Goal: Check status: Check status

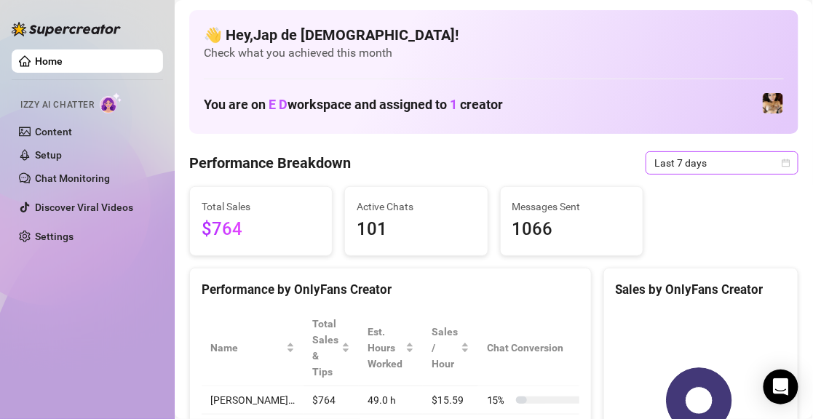
click at [682, 155] on span "Last 7 days" at bounding box center [721, 163] width 135 height 22
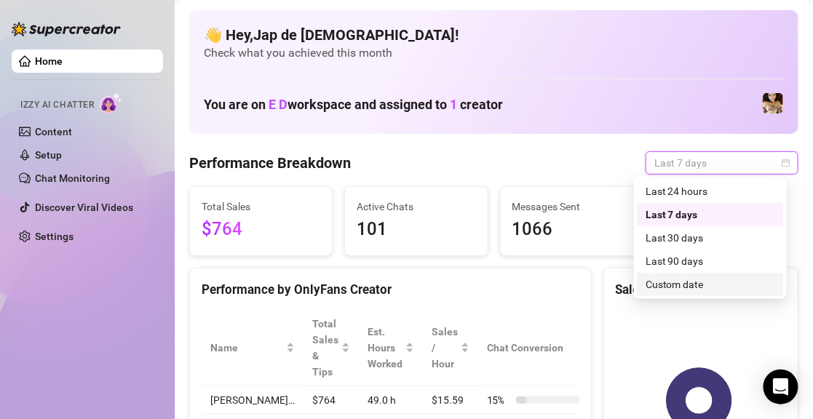
click at [661, 285] on div "Custom date" at bounding box center [711, 285] width 130 height 16
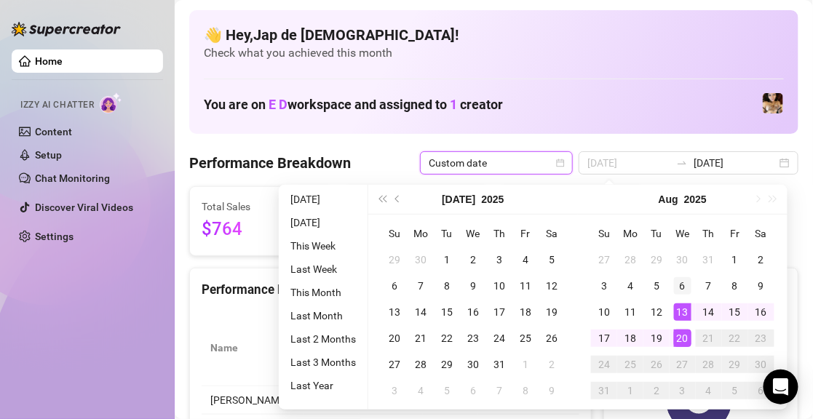
type input "[DATE]"
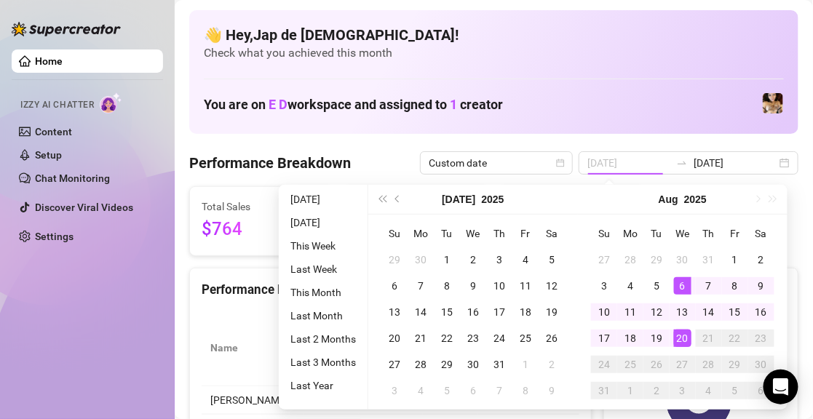
click at [681, 285] on div "6" at bounding box center [682, 285] width 17 height 17
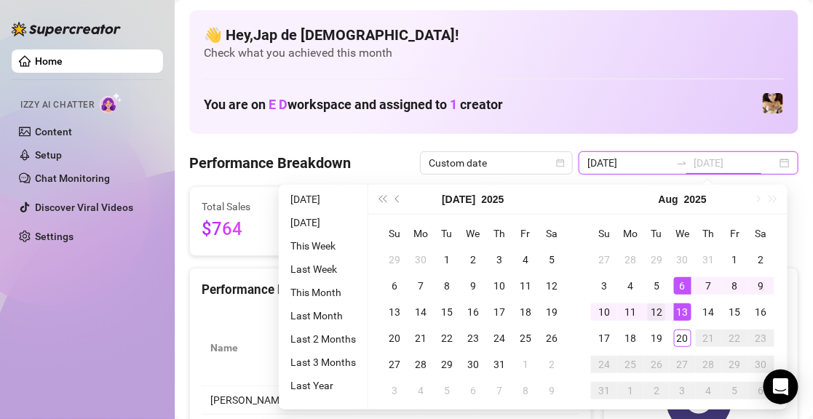
type input "[DATE]"
click at [659, 310] on div "12" at bounding box center [656, 312] width 17 height 17
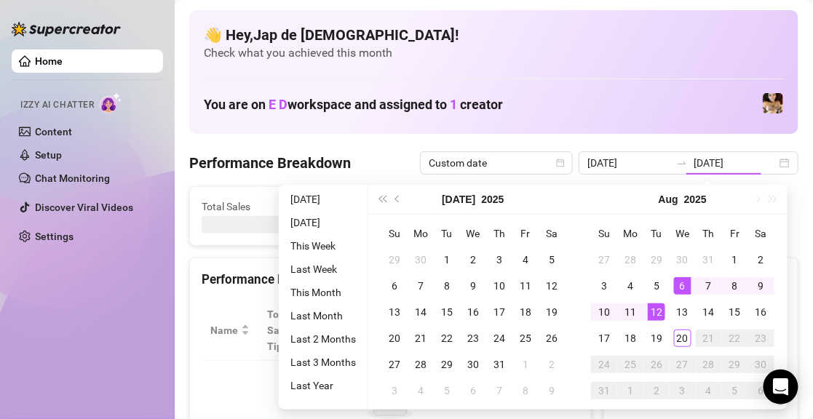
type input "[DATE]"
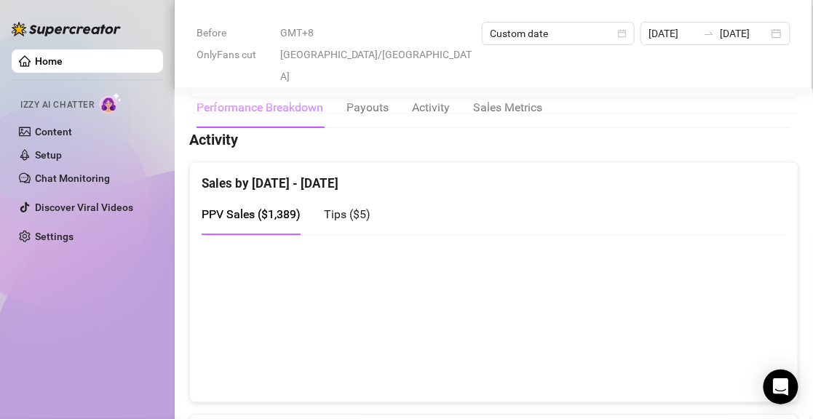
scroll to position [728, 0]
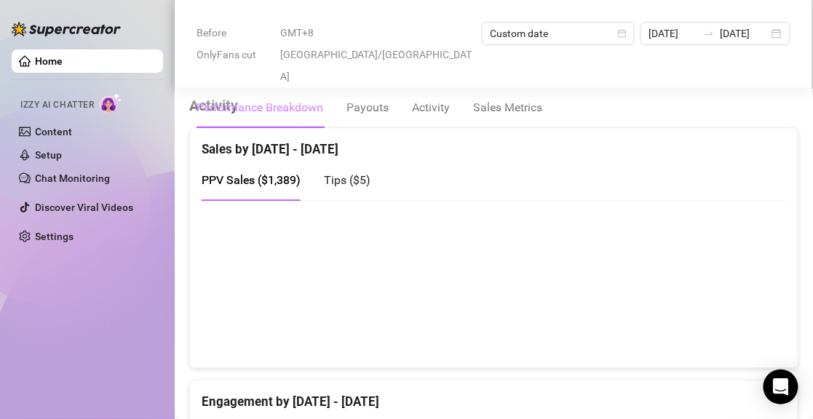
click at [355, 181] on span "Tips ( $5 )" at bounding box center [347, 180] width 47 height 14
click at [298, 181] on span "PPV Sales ( $1,389 )" at bounding box center [251, 180] width 99 height 14
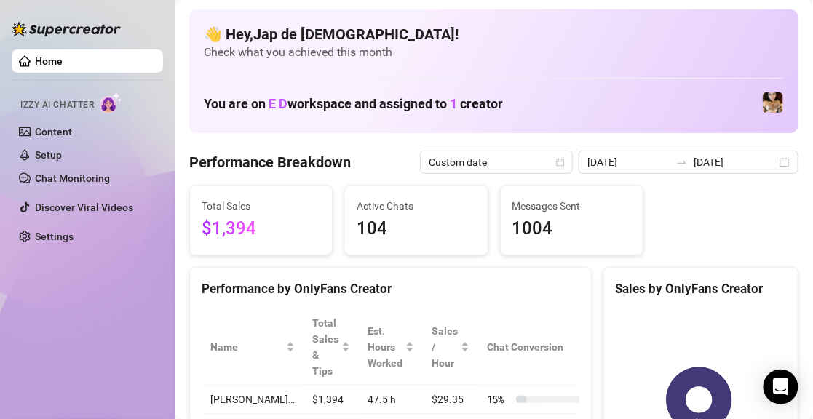
scroll to position [0, 0]
click at [670, 160] on div at bounding box center [681, 163] width 23 height 12
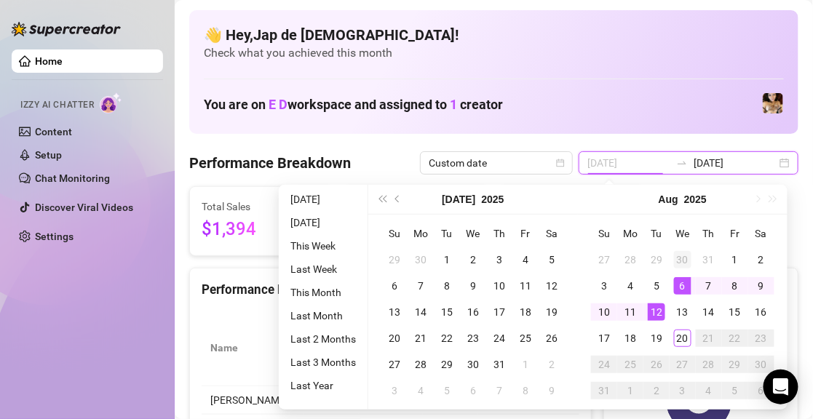
type input "[DATE]"
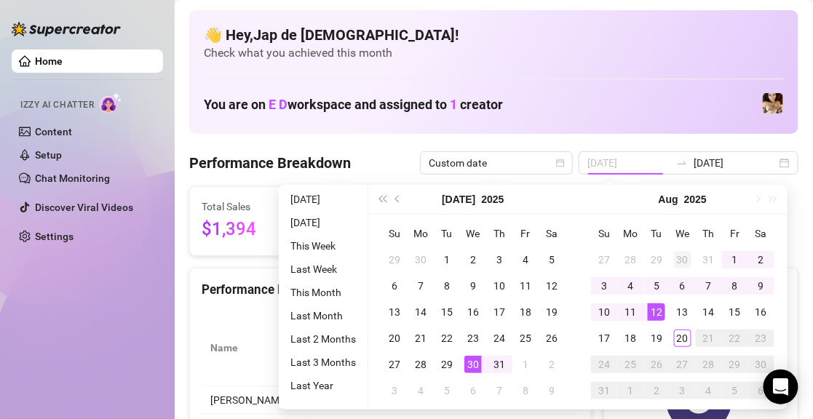
click at [685, 256] on div "30" at bounding box center [682, 259] width 17 height 17
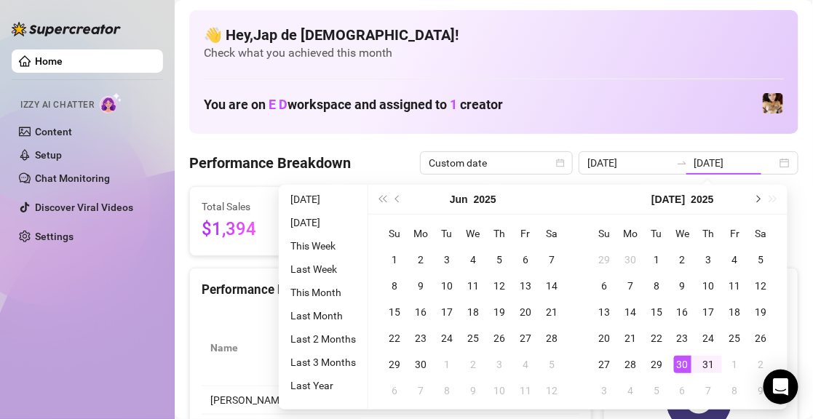
click at [759, 197] on button "Next month (PageDown)" at bounding box center [757, 199] width 16 height 29
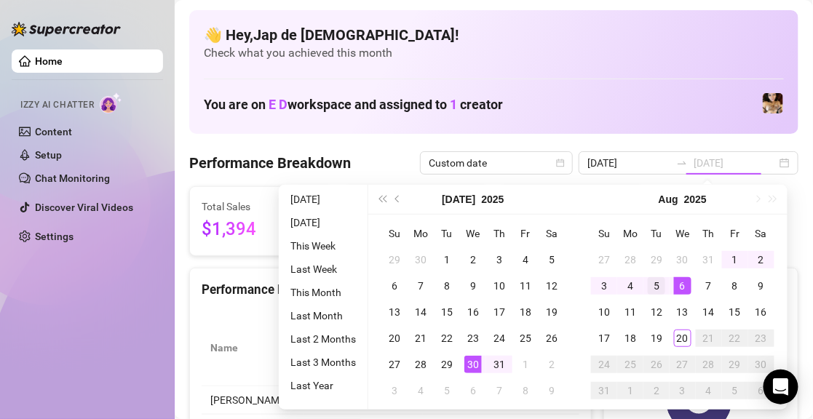
type input "[DATE]"
click at [654, 286] on div "5" at bounding box center [656, 285] width 17 height 17
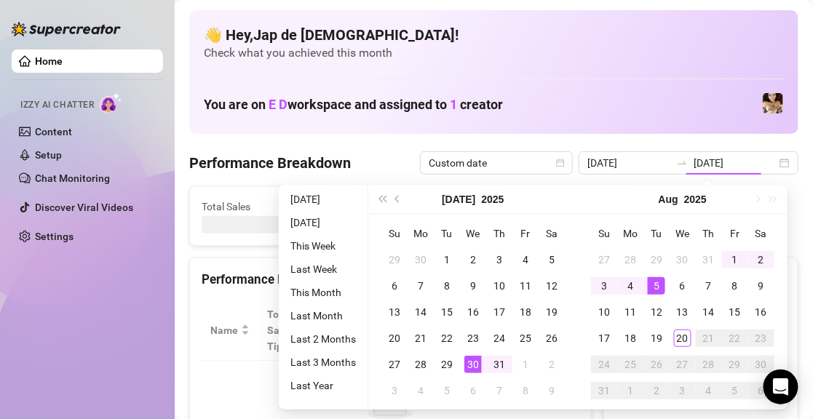
type input "[DATE]"
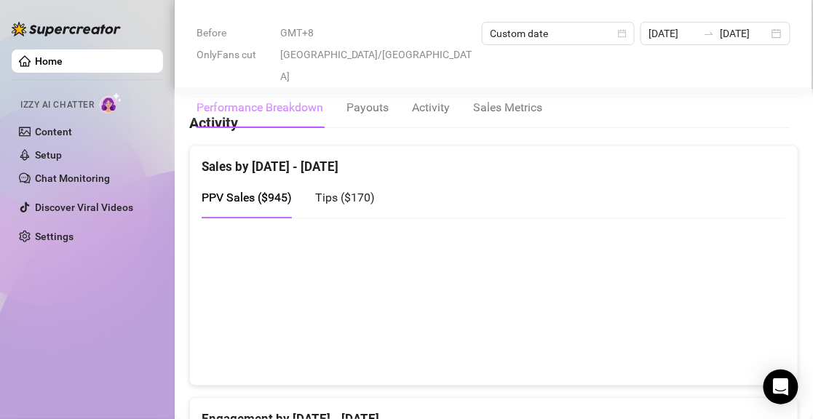
scroll to position [729, 0]
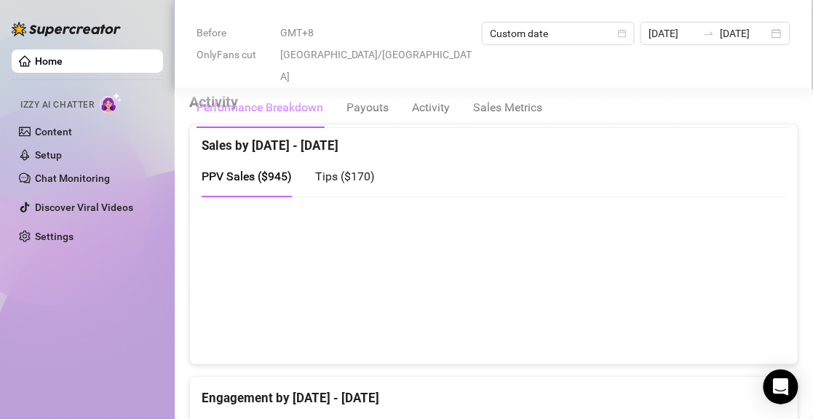
click at [322, 173] on span "Tips ( $170 )" at bounding box center [345, 177] width 60 height 14
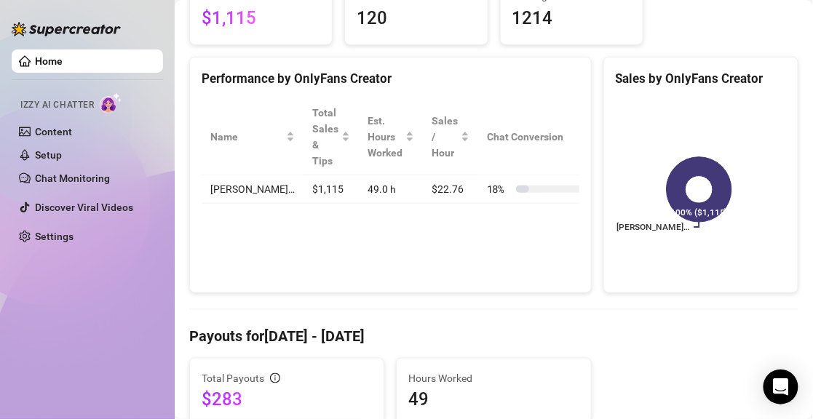
scroll to position [74, 0]
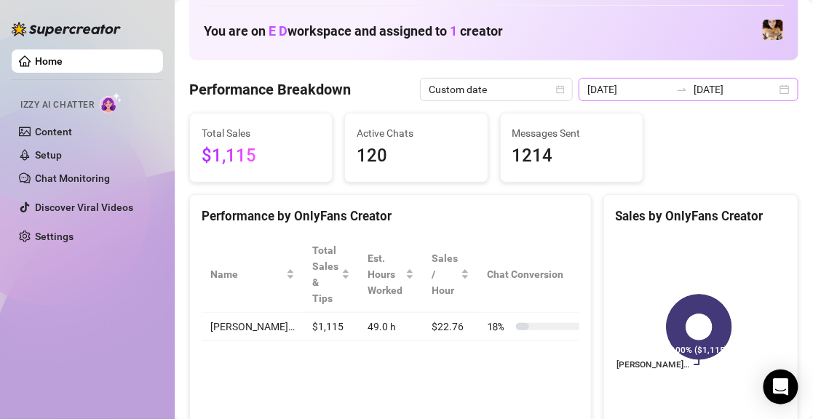
click at [676, 84] on icon "swap-right" at bounding box center [682, 90] width 12 height 12
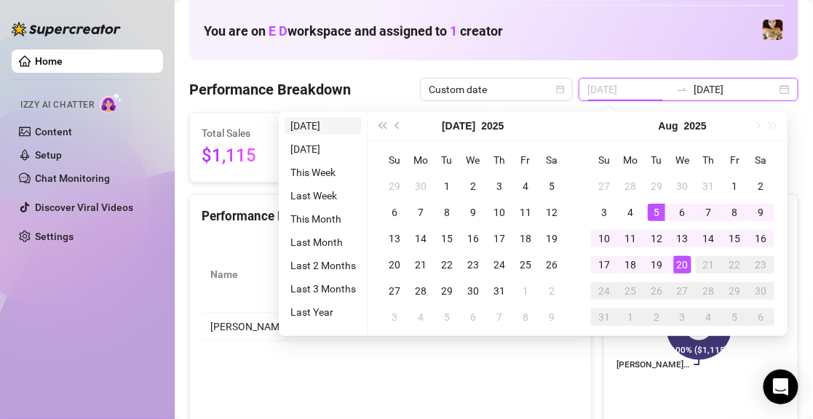
type input "[DATE]"
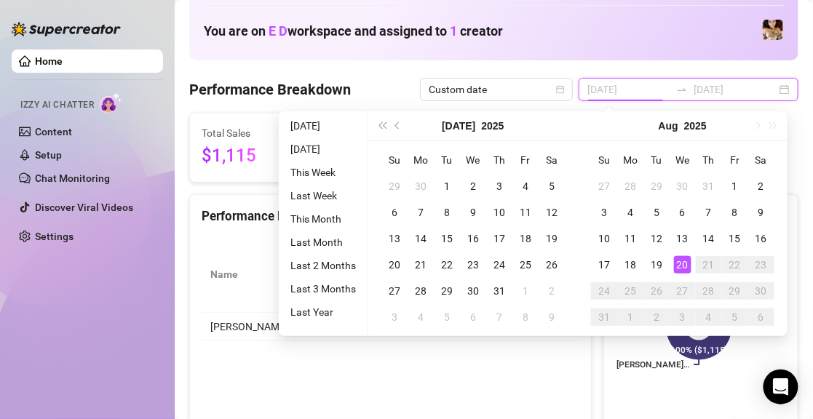
type input "[DATE]"
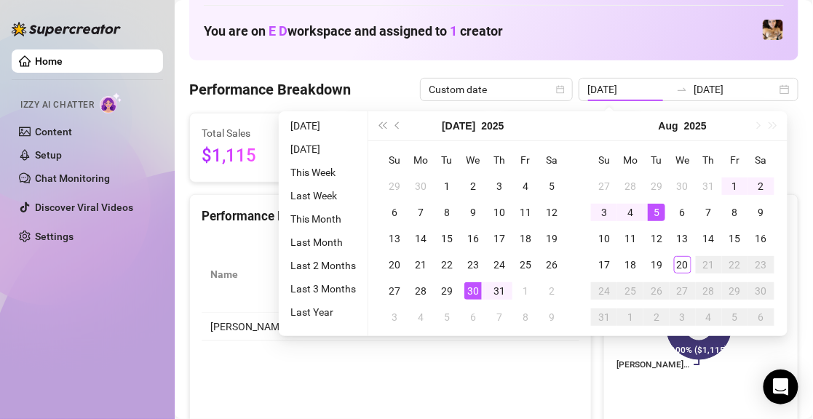
click at [387, 89] on div "Performance Breakdown Custom date [DATE] [DATE]" at bounding box center [493, 89] width 609 height 23
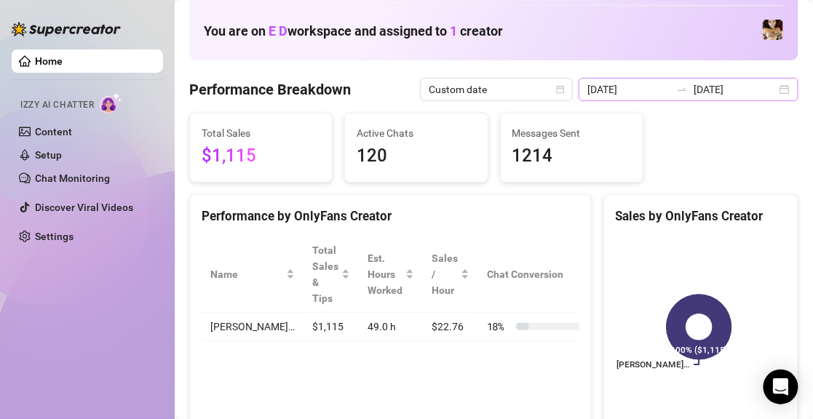
click at [670, 89] on div at bounding box center [681, 90] width 23 height 12
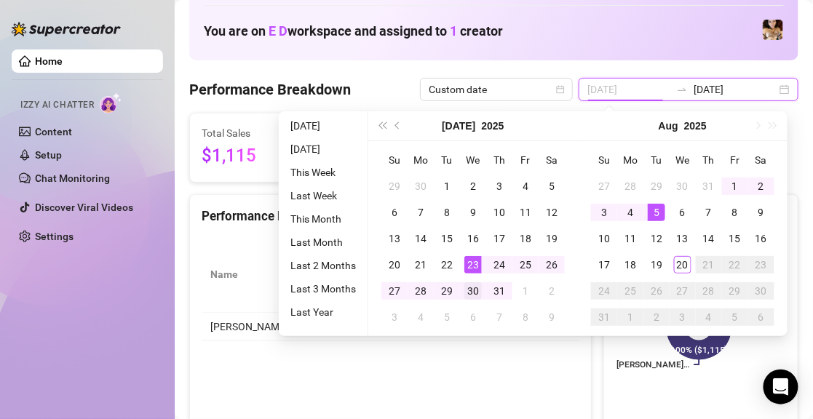
type input "[DATE]"
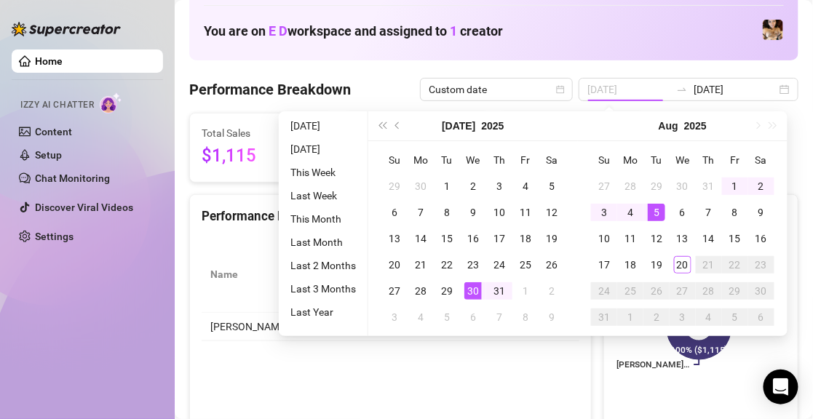
click at [469, 286] on div "30" at bounding box center [472, 290] width 17 height 17
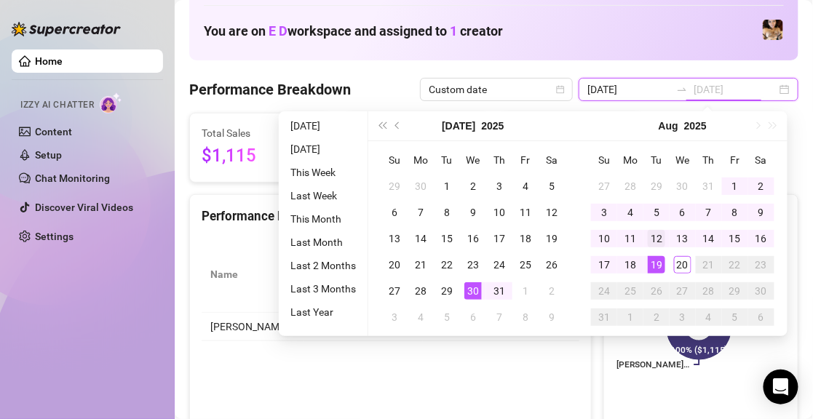
type input "[DATE]"
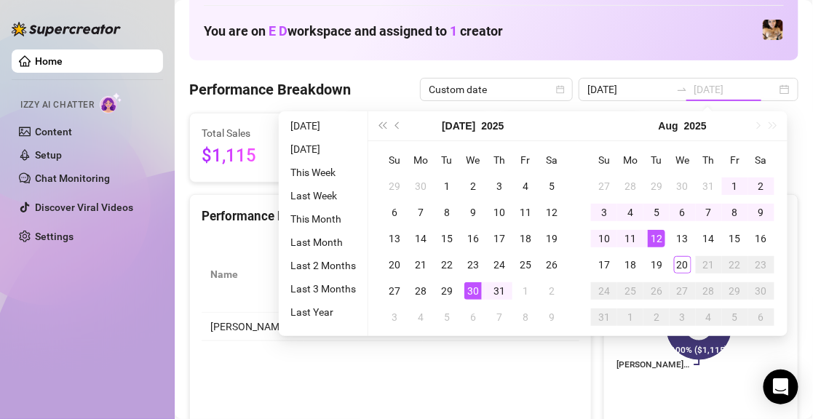
click at [660, 243] on div "12" at bounding box center [656, 238] width 17 height 17
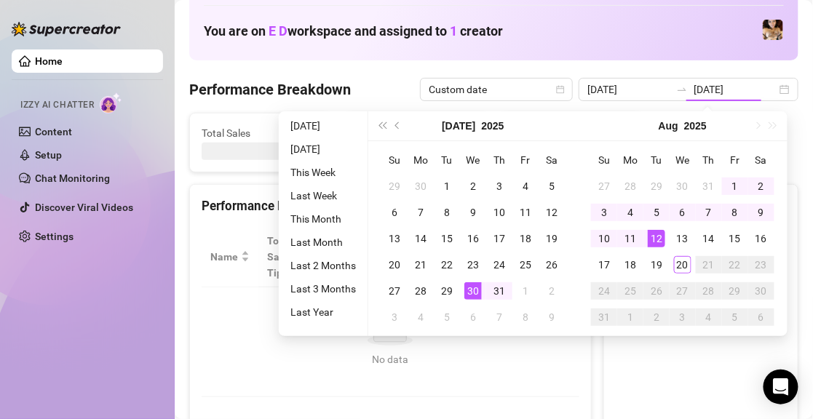
type input "[DATE]"
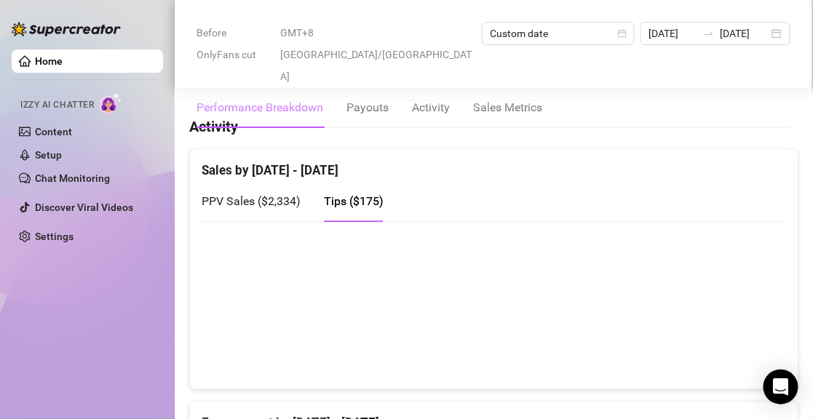
scroll to position [729, 0]
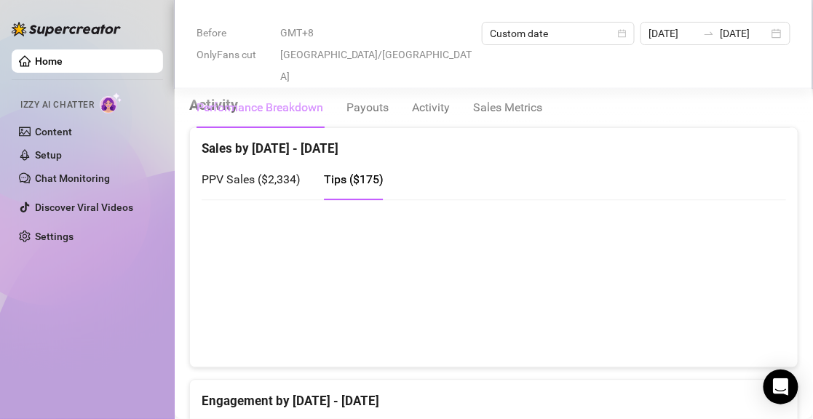
click at [280, 178] on span "PPV Sales ( $2,334 )" at bounding box center [251, 180] width 99 height 14
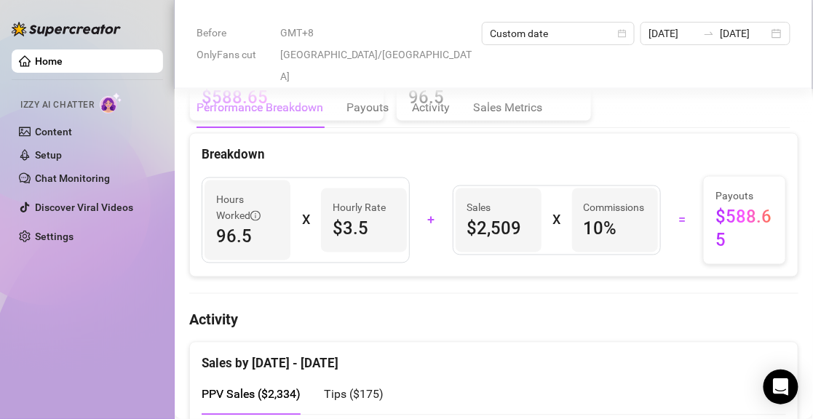
scroll to position [510, 0]
